Goal: Information Seeking & Learning: Learn about a topic

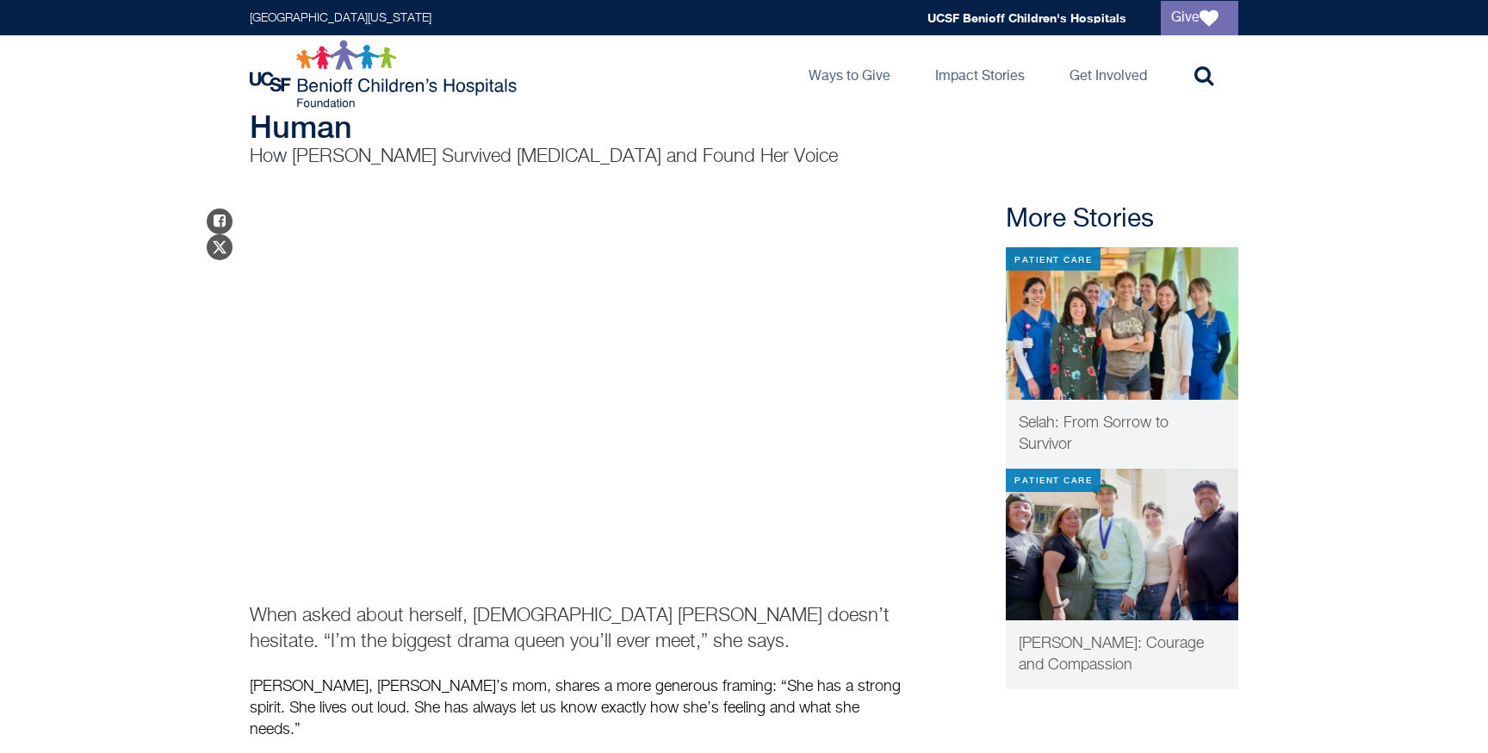
scroll to position [104, 0]
click at [1389, 126] on div "[PERSON_NAME]: The Courage in Being Human How [PERSON_NAME] Survived [MEDICAL_D…" at bounding box center [744, 121] width 1488 height 95
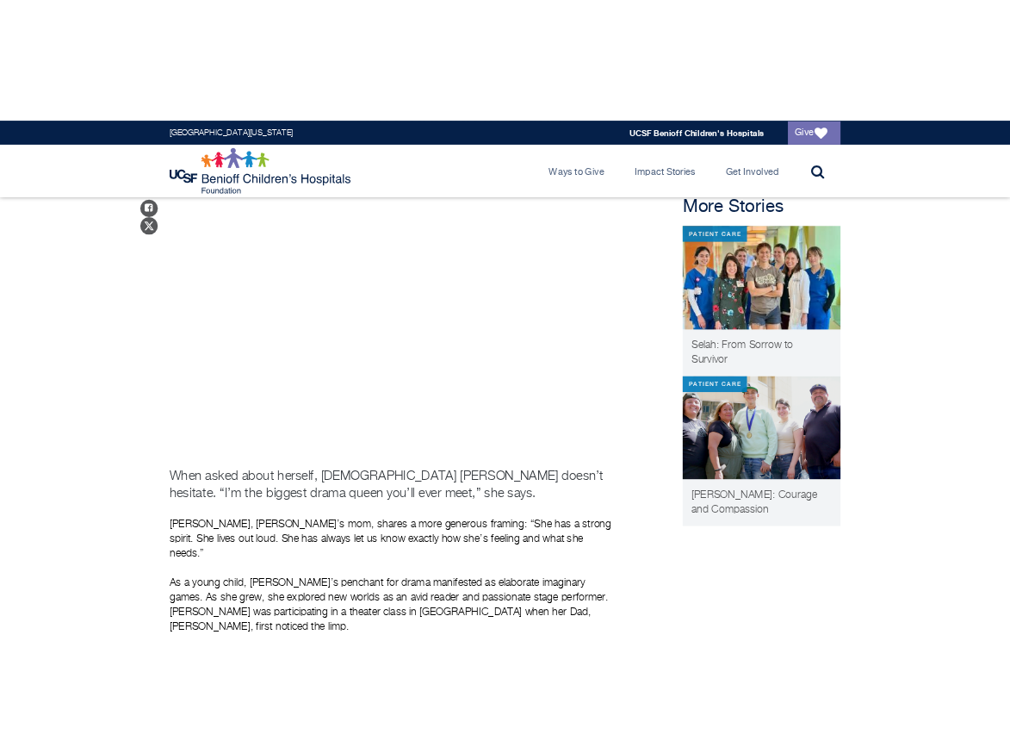
scroll to position [197, 0]
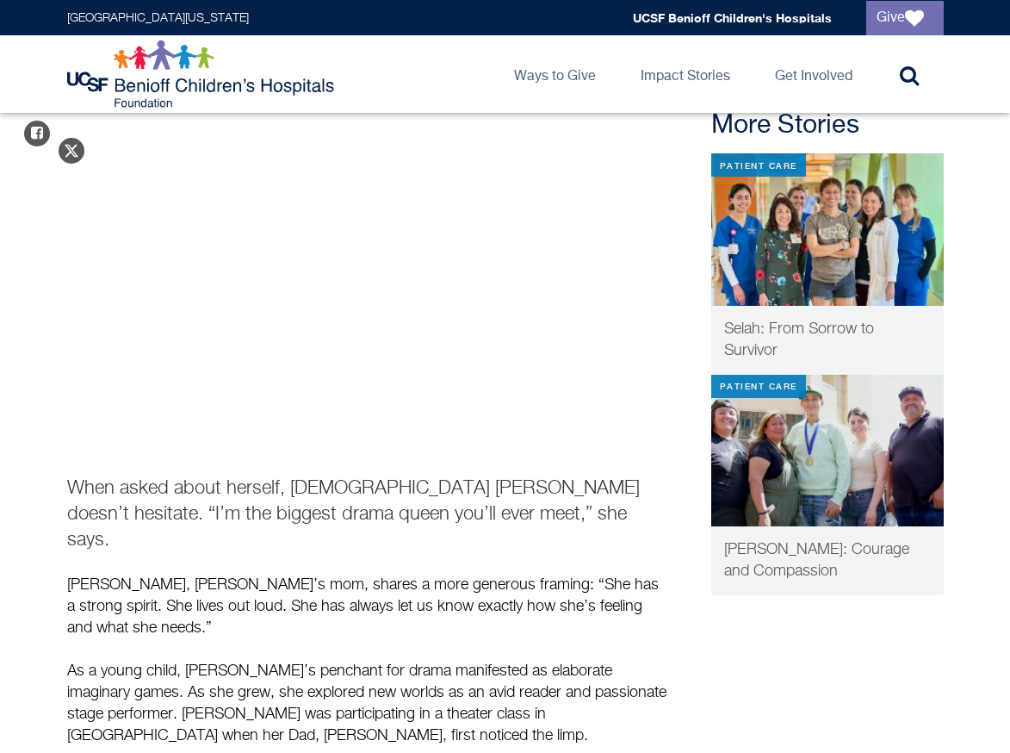
click at [990, 83] on header "University of California San Francisco Global navigation UCSF Benioff Children'…" at bounding box center [505, 56] width 1010 height 113
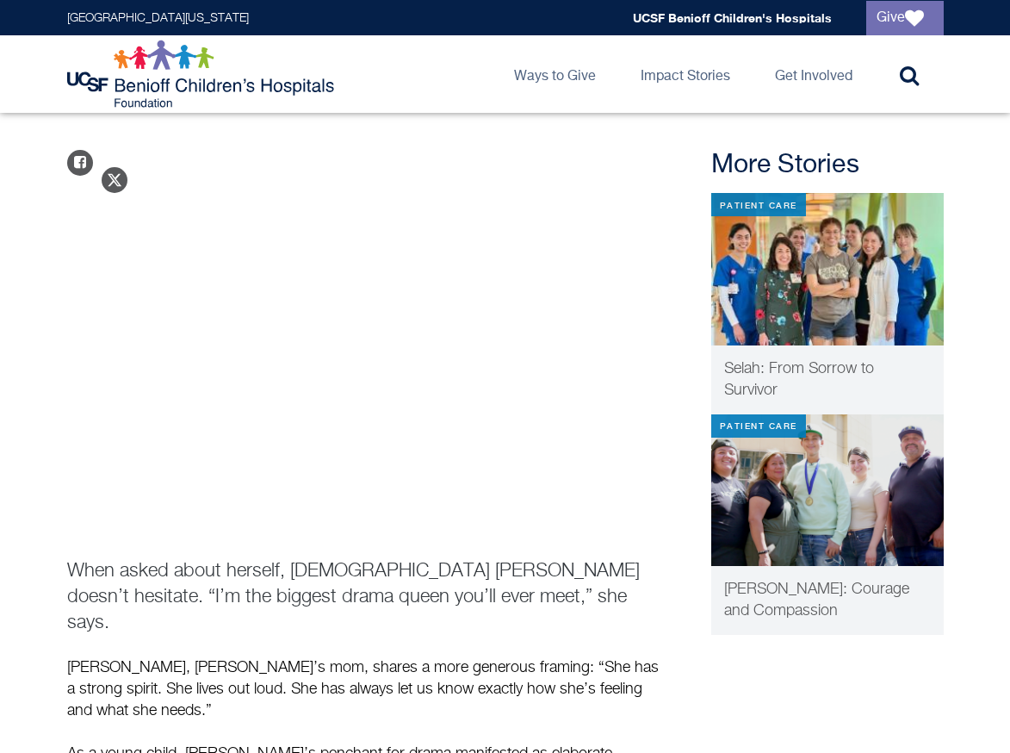
scroll to position [149, 0]
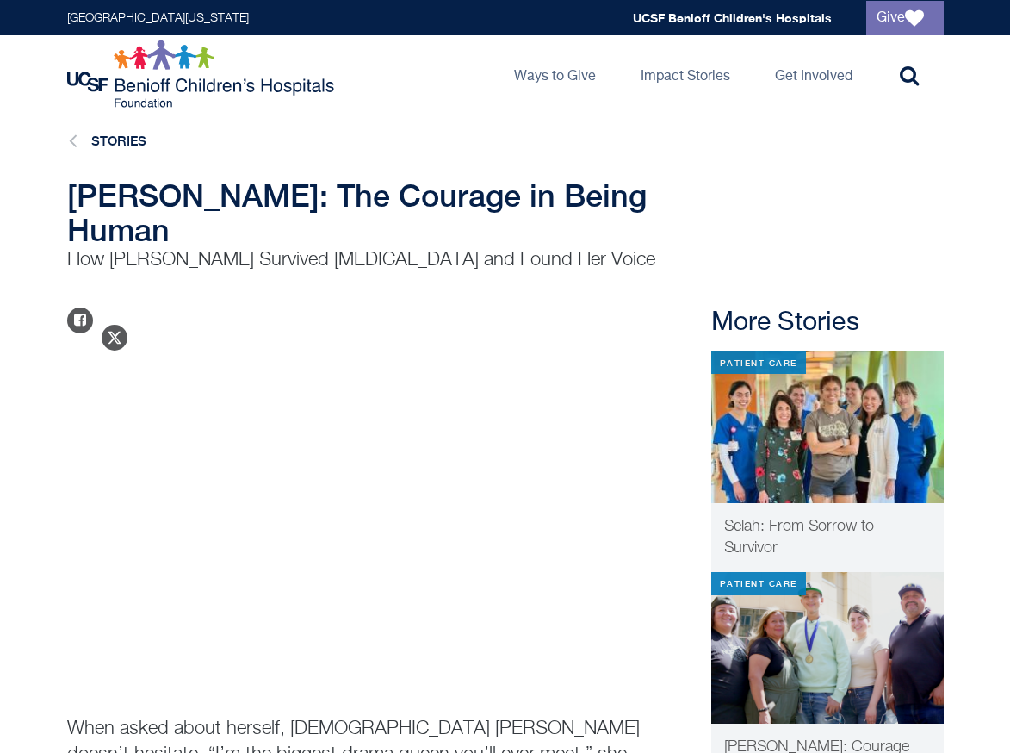
click at [147, 225] on span "[PERSON_NAME]: The Courage in Being Human" at bounding box center [357, 212] width 580 height 71
drag, startPoint x: 124, startPoint y: 245, endPoint x: 428, endPoint y: 246, distance: 304.0
click at [428, 247] on p "How [PERSON_NAME] Survived [MEDICAL_DATA] and Found Her Voice" at bounding box center [398, 260] width 663 height 26
copy p "[PERSON_NAME] Survived [MEDICAL_DATA]"
